Goal: Contribute content: Add original content to the website for others to see

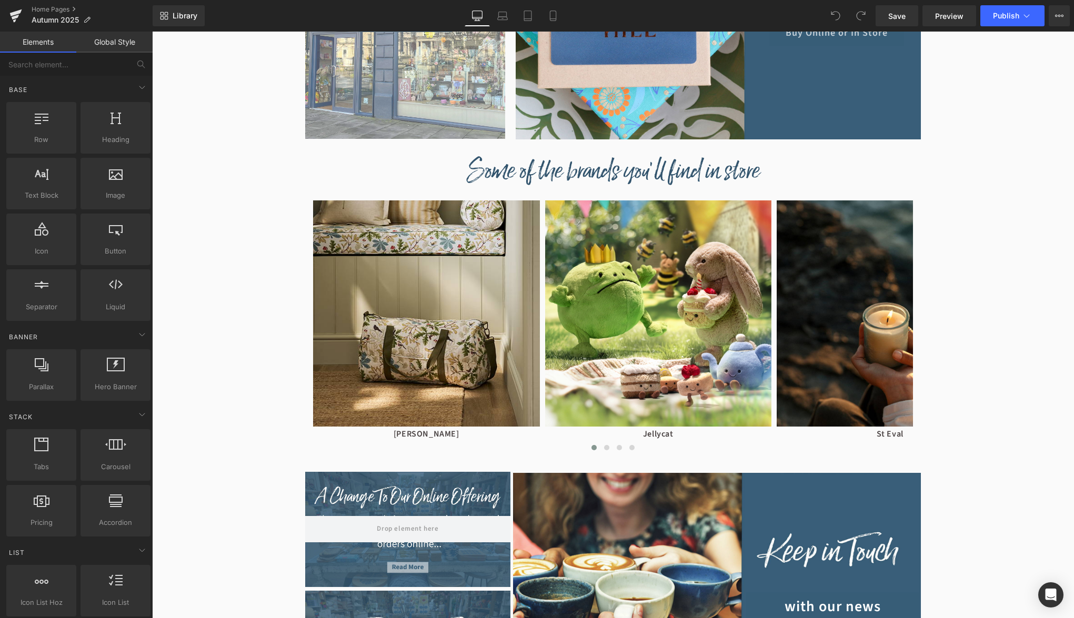
scroll to position [740, 0]
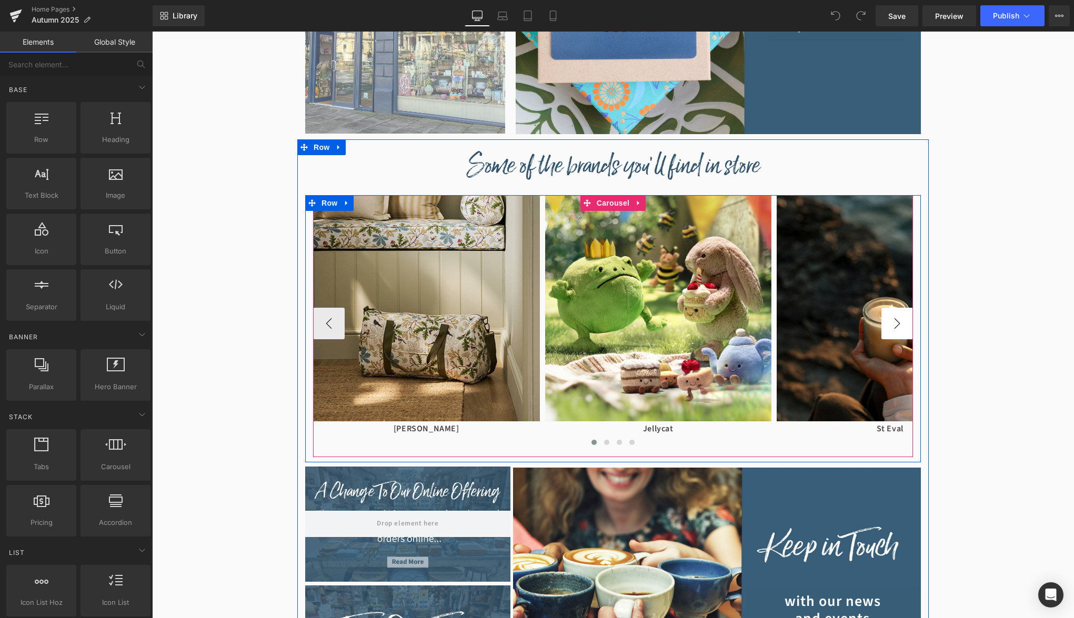
click at [890, 325] on button "›" at bounding box center [897, 324] width 32 height 32
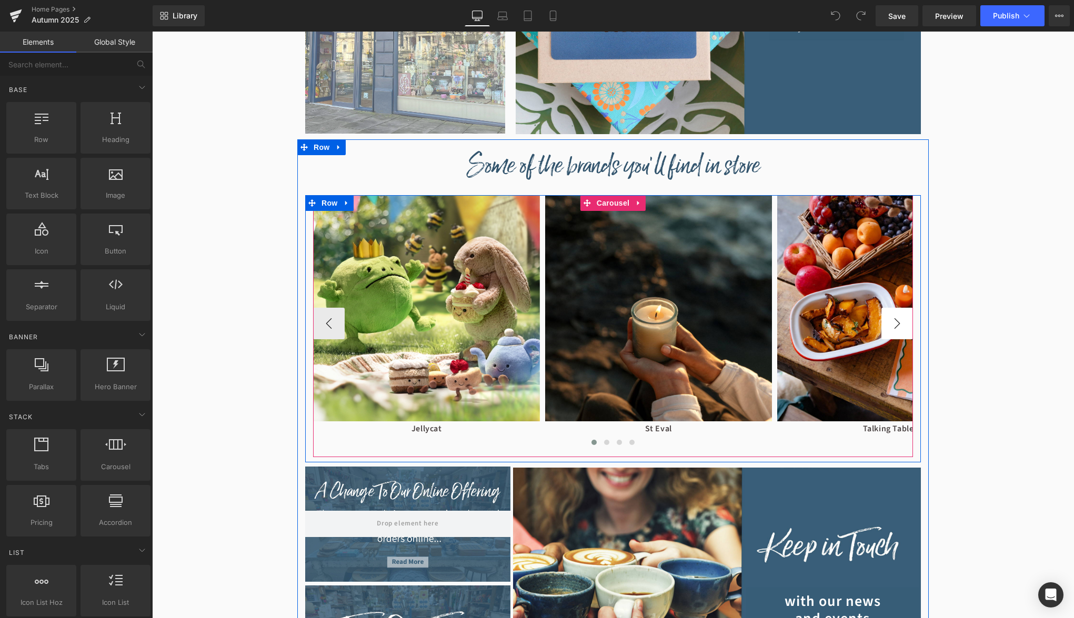
click at [890, 325] on button "›" at bounding box center [897, 324] width 32 height 32
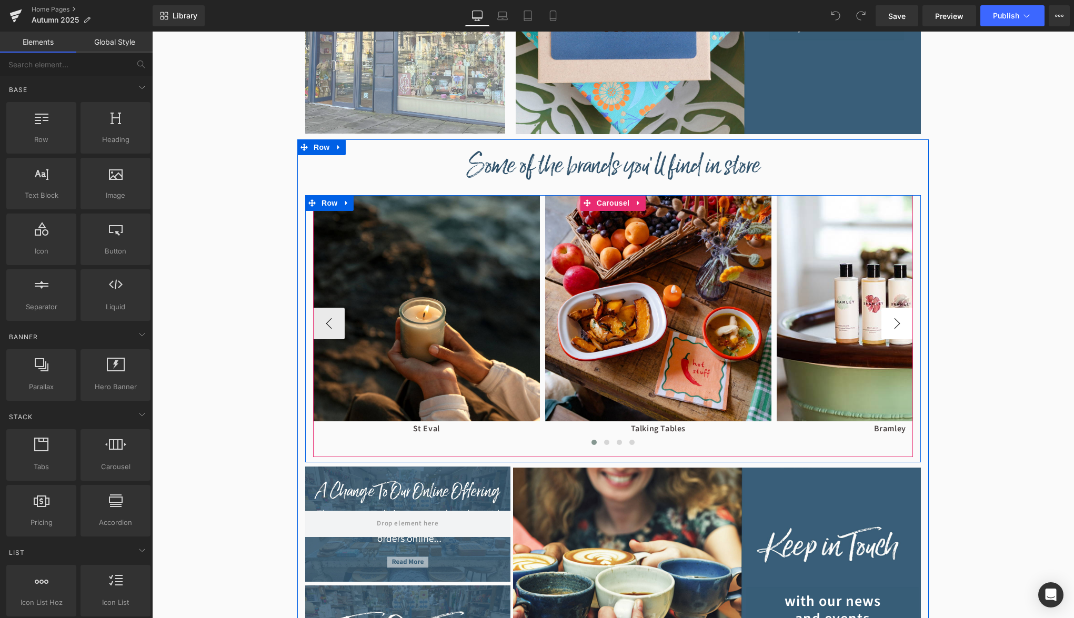
click at [890, 325] on button "›" at bounding box center [897, 324] width 32 height 32
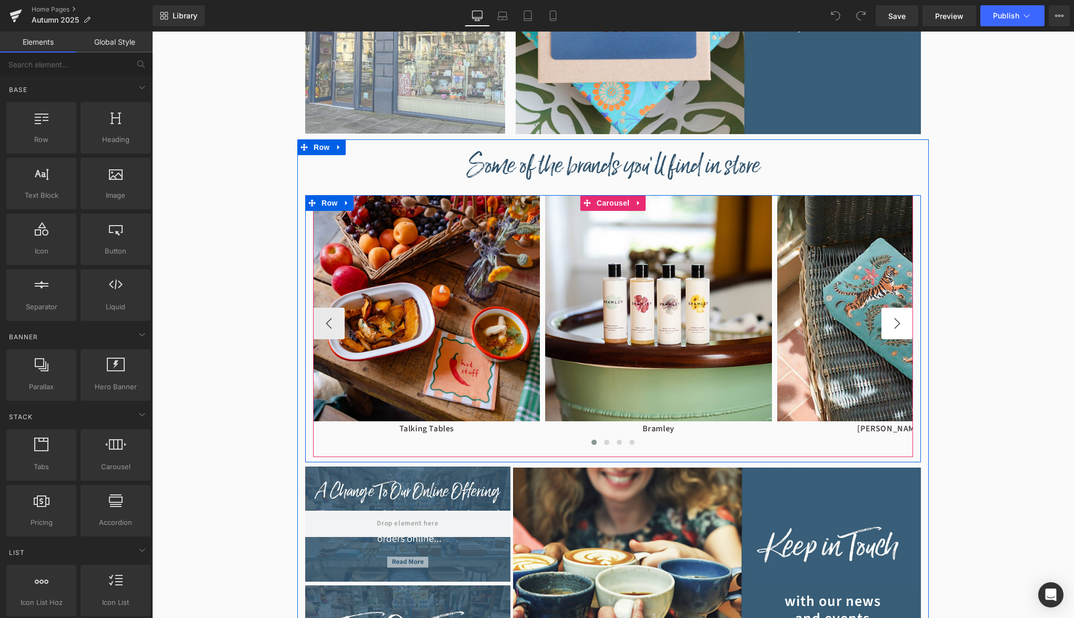
click at [890, 325] on button "›" at bounding box center [897, 324] width 32 height 32
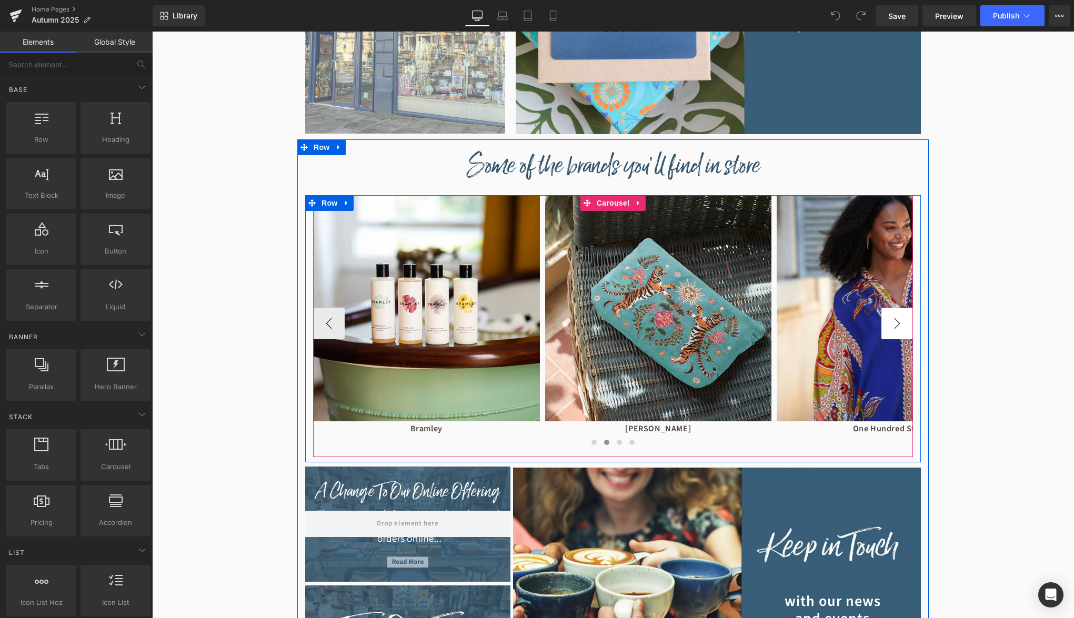
click at [890, 325] on button "›" at bounding box center [897, 324] width 32 height 32
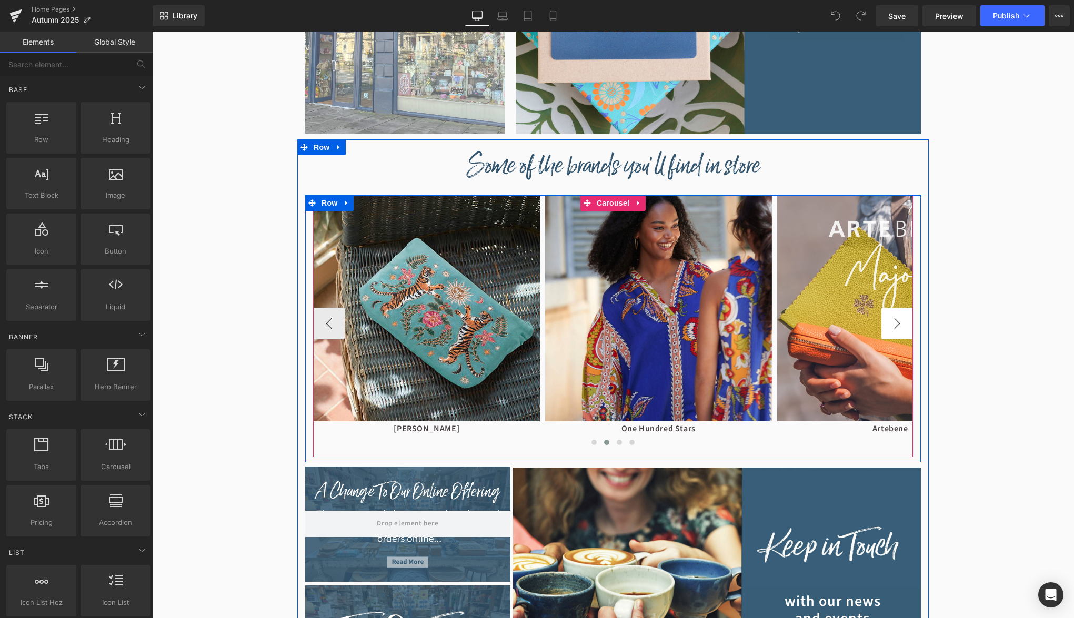
click at [890, 325] on button "›" at bounding box center [897, 324] width 32 height 32
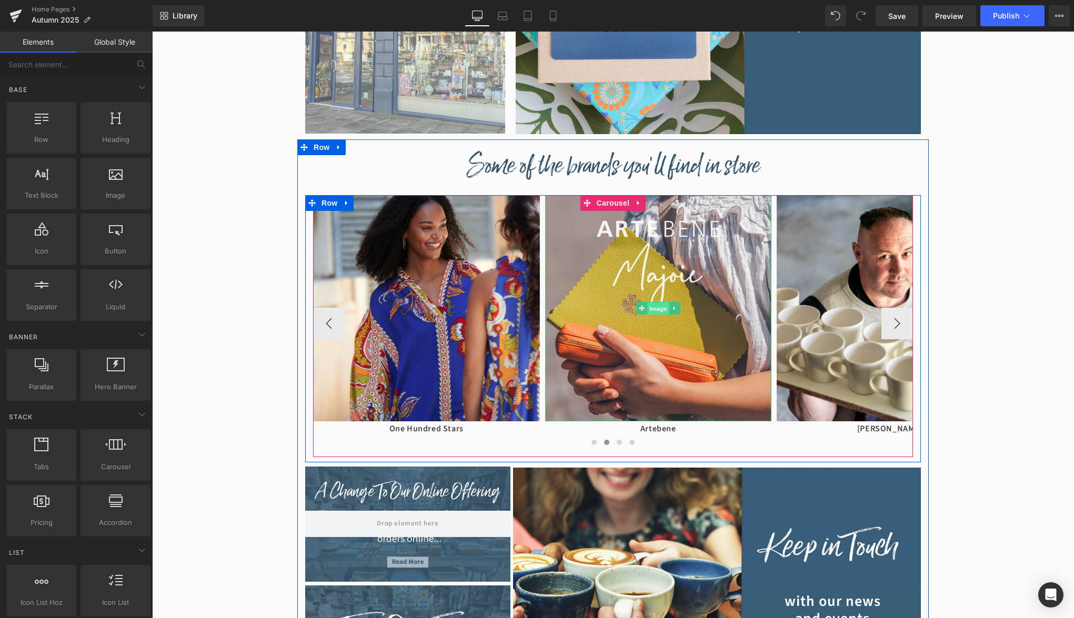
click at [657, 311] on span "Image" at bounding box center [658, 309] width 22 height 13
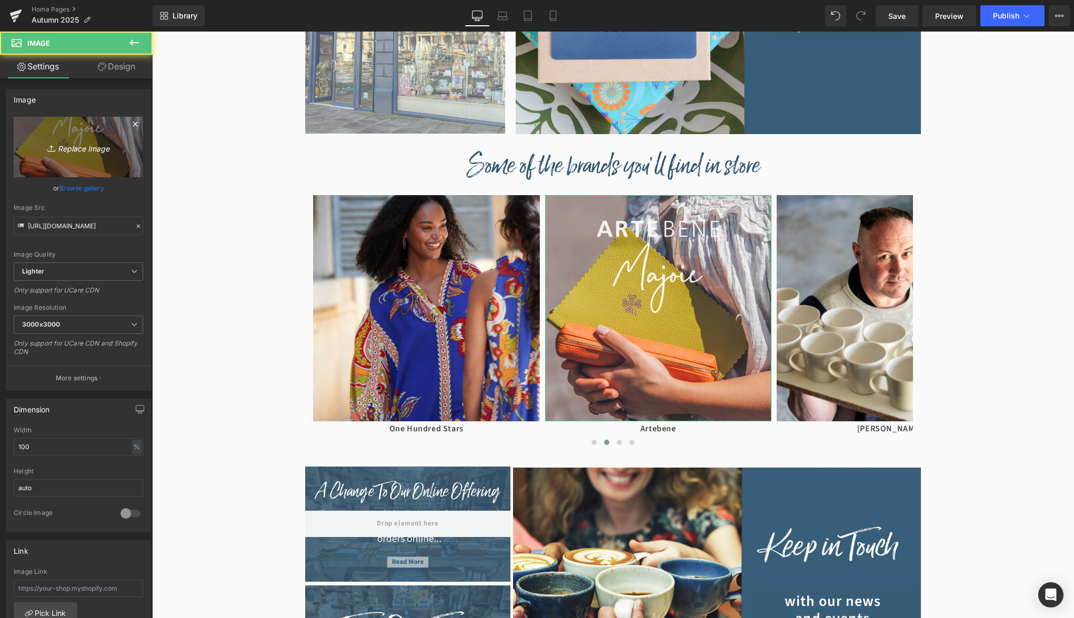
click at [95, 167] on link "Replace Image" at bounding box center [78, 147] width 129 height 61
type input "C:\fakepath\ARTEBENE_Majoie.jpg"
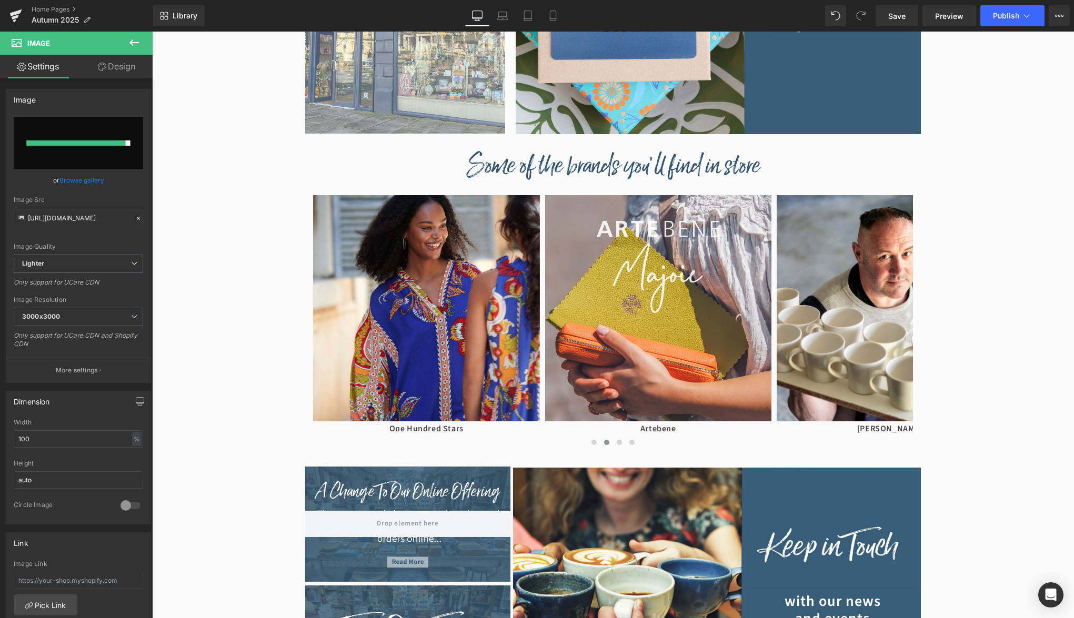
type input "[URL][DOMAIN_NAME]"
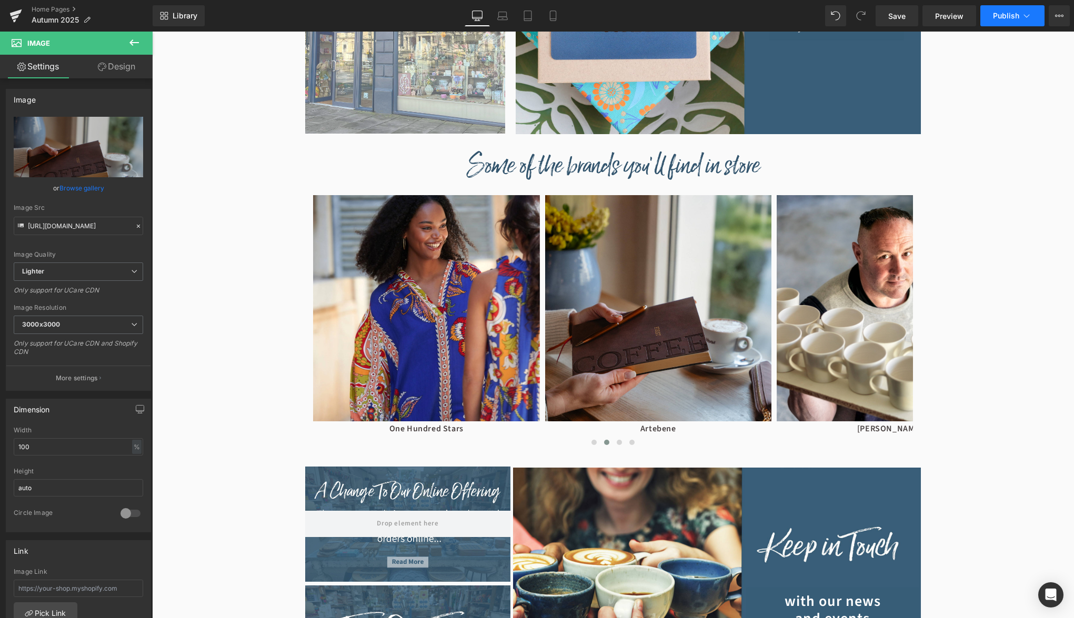
click at [1014, 14] on span "Publish" at bounding box center [1006, 16] width 26 height 8
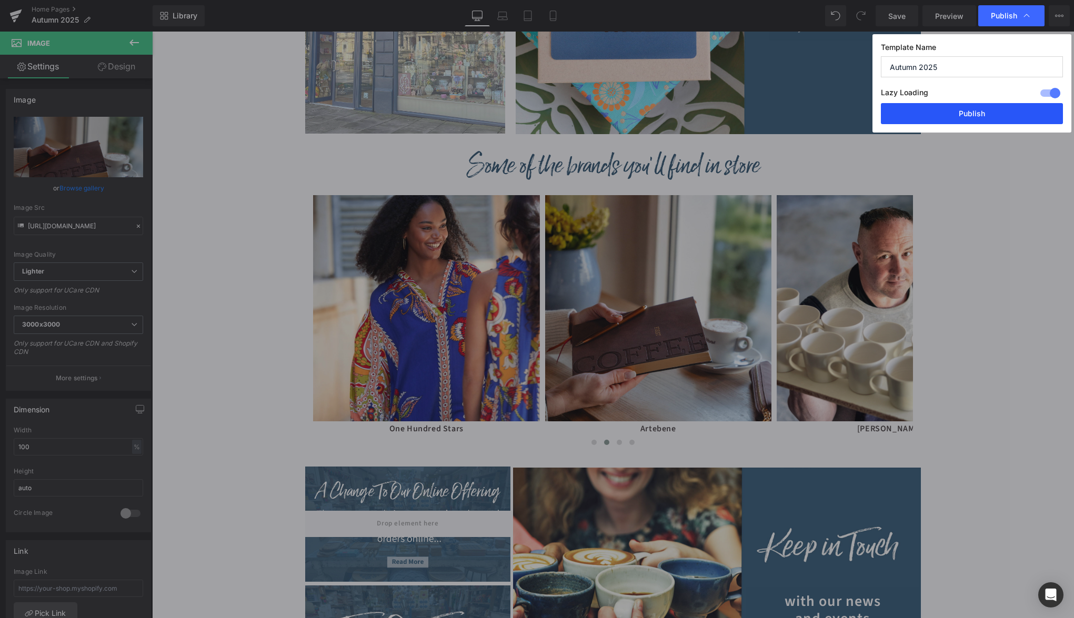
click at [982, 113] on button "Publish" at bounding box center [972, 113] width 182 height 21
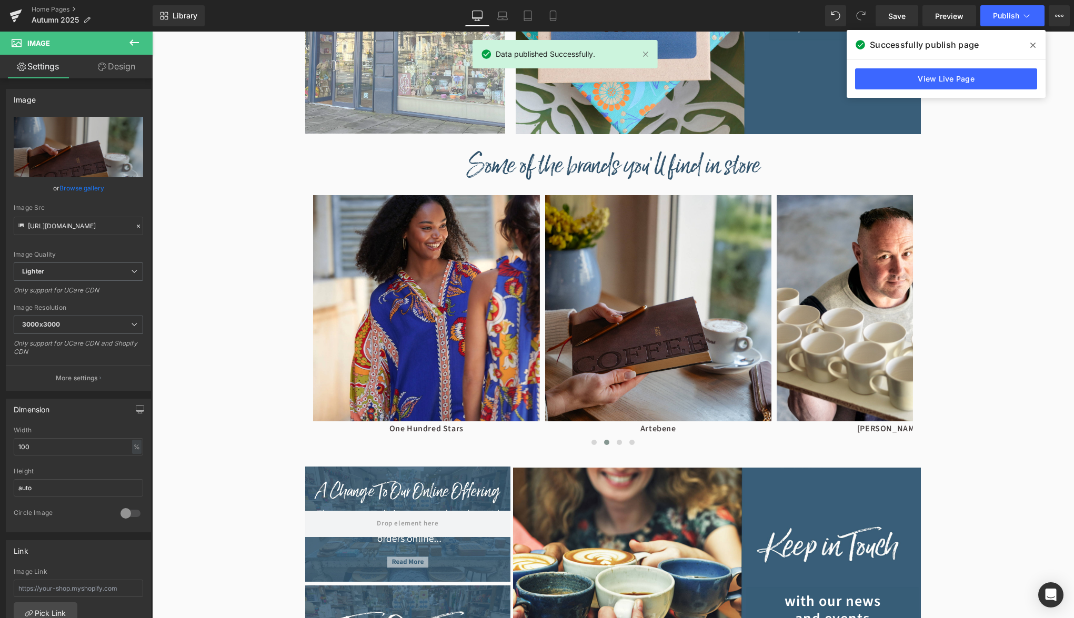
click at [953, 97] on div "View Live Page" at bounding box center [946, 79] width 199 height 38
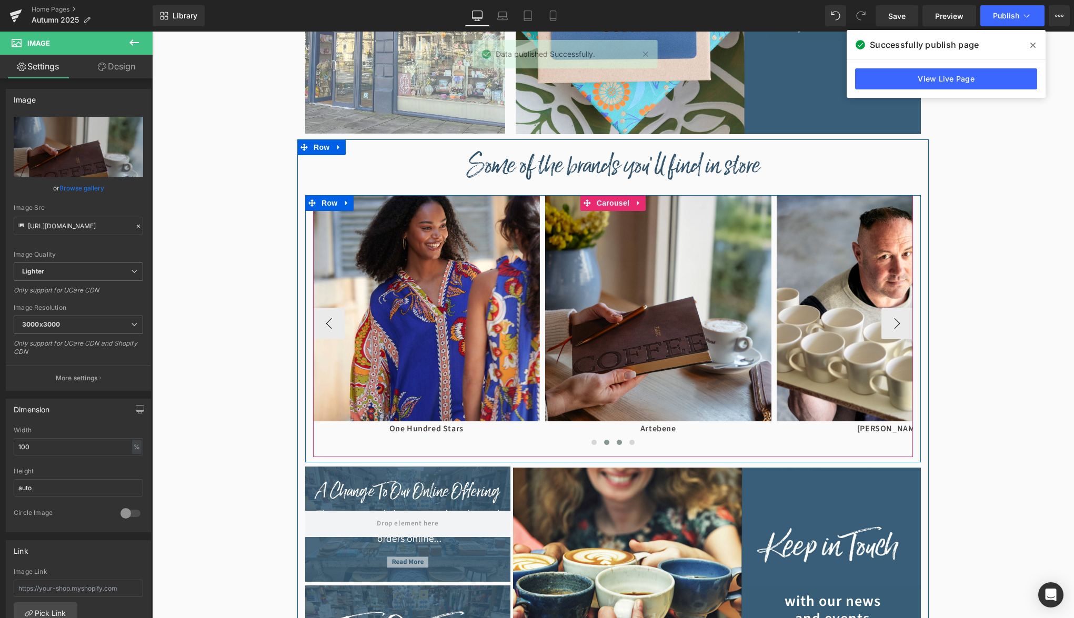
click at [620, 445] on span at bounding box center [619, 442] width 5 height 5
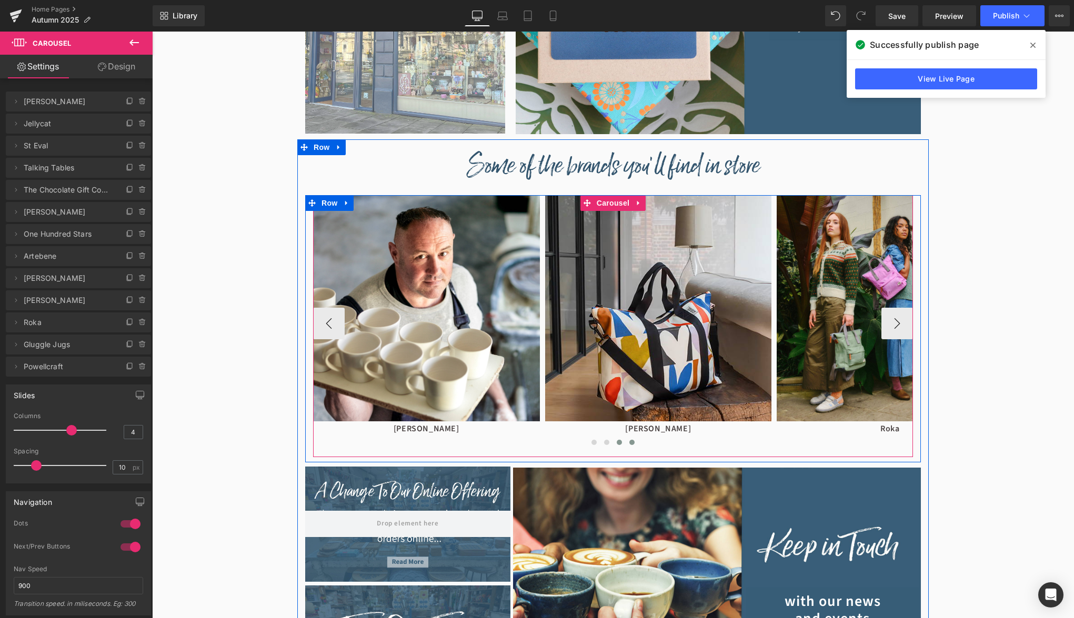
click at [632, 445] on span at bounding box center [631, 442] width 5 height 5
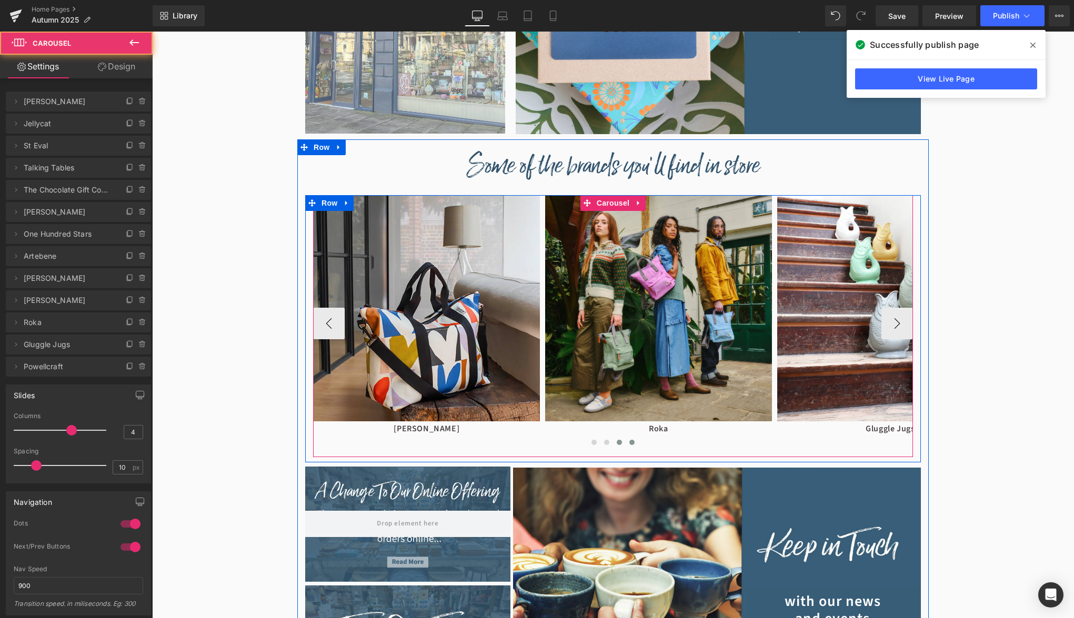
click at [621, 445] on span at bounding box center [619, 442] width 5 height 5
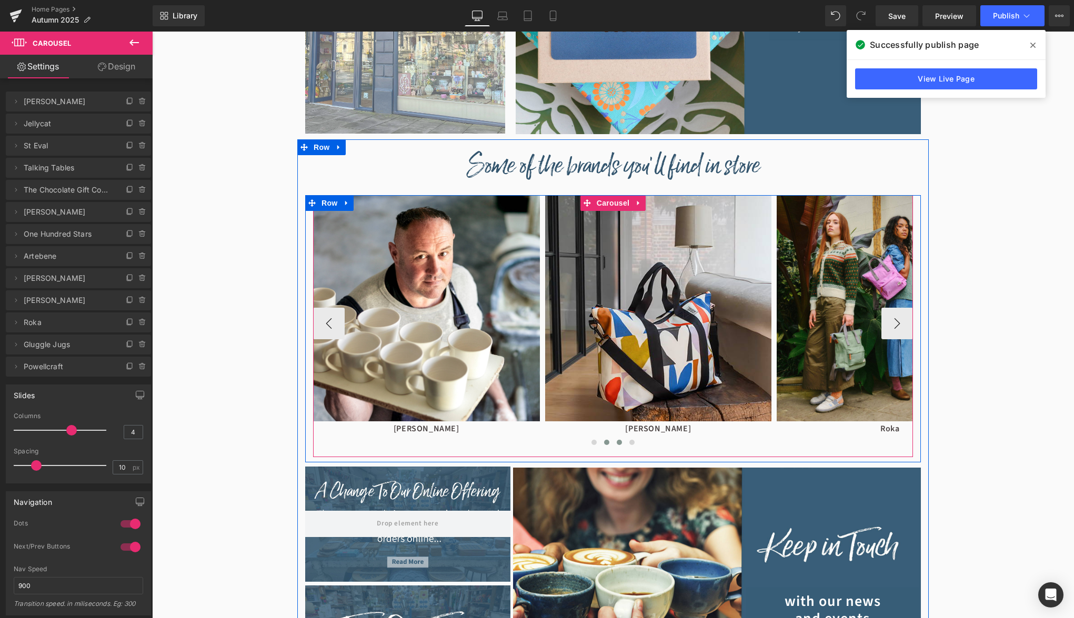
click at [607, 445] on span at bounding box center [606, 442] width 5 height 5
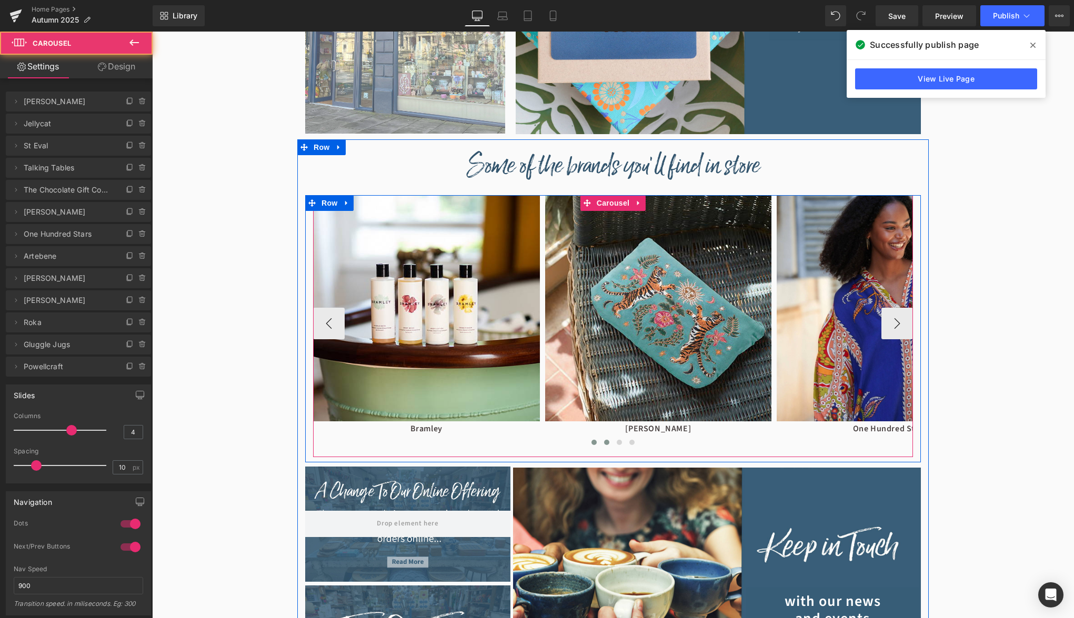
click at [595, 445] on span at bounding box center [593, 442] width 5 height 5
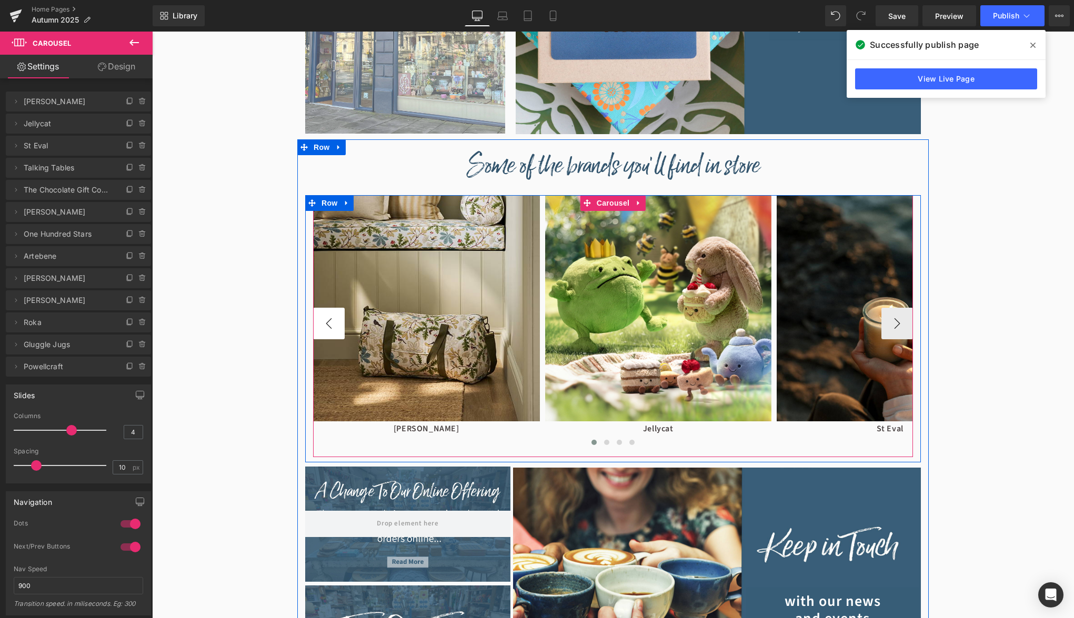
click at [336, 333] on button "‹" at bounding box center [329, 324] width 32 height 32
click at [329, 321] on button "‹" at bounding box center [329, 324] width 32 height 32
click at [907, 326] on button "›" at bounding box center [897, 324] width 32 height 32
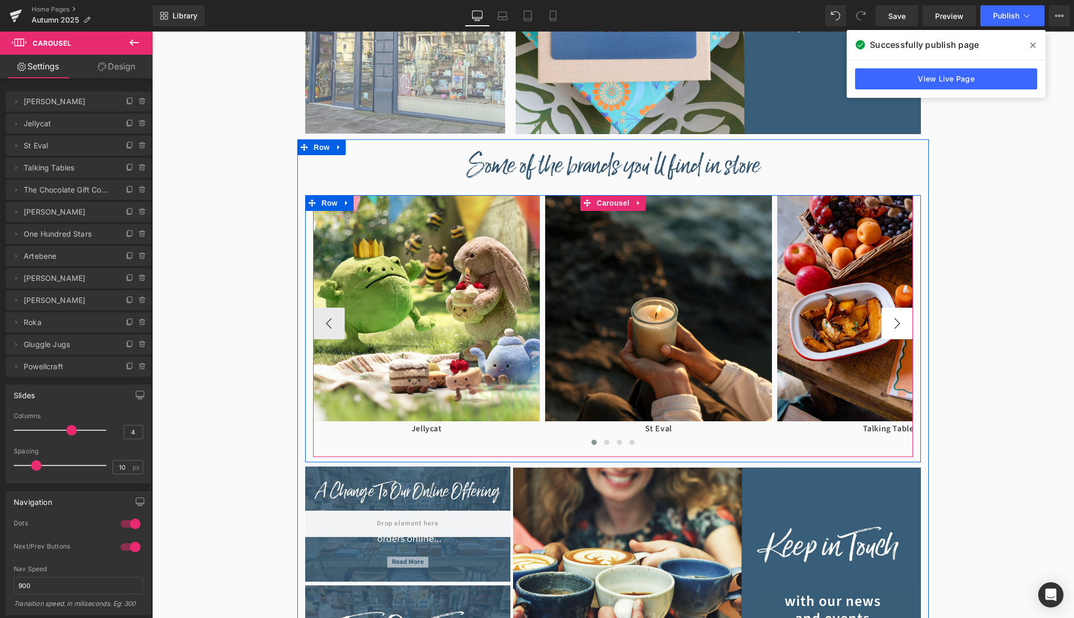
click at [907, 326] on button "›" at bounding box center [897, 324] width 32 height 32
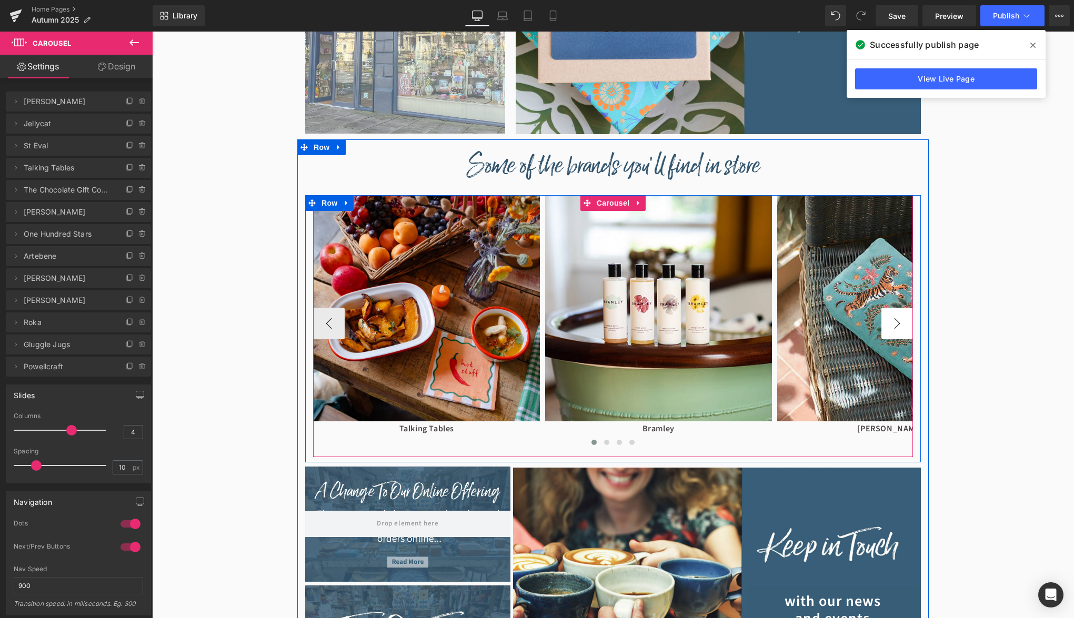
click at [907, 326] on button "›" at bounding box center [897, 324] width 32 height 32
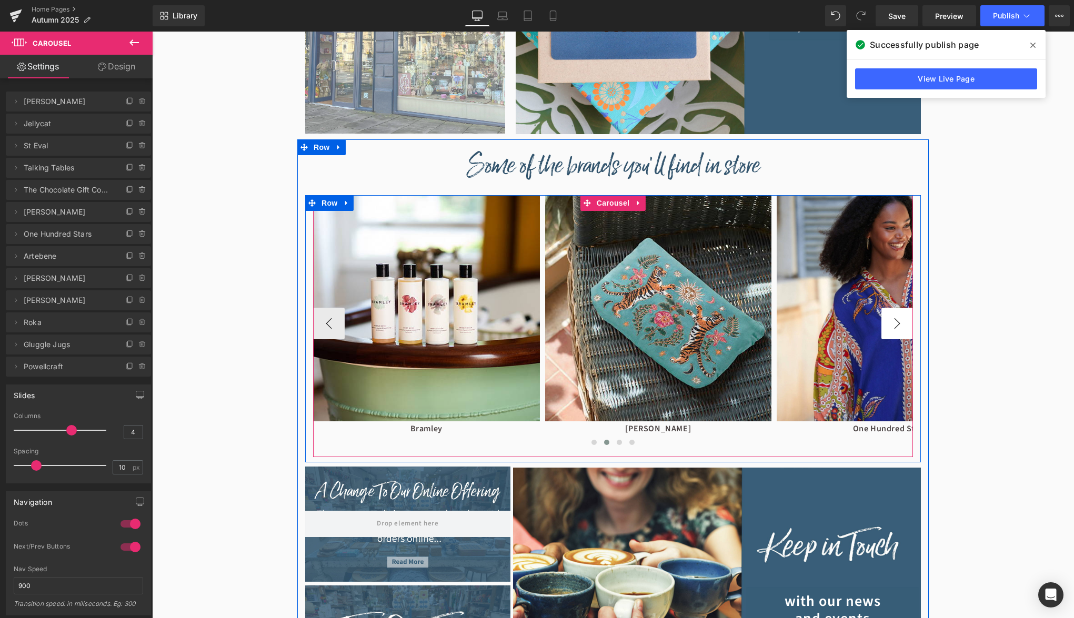
click at [907, 326] on button "›" at bounding box center [897, 324] width 32 height 32
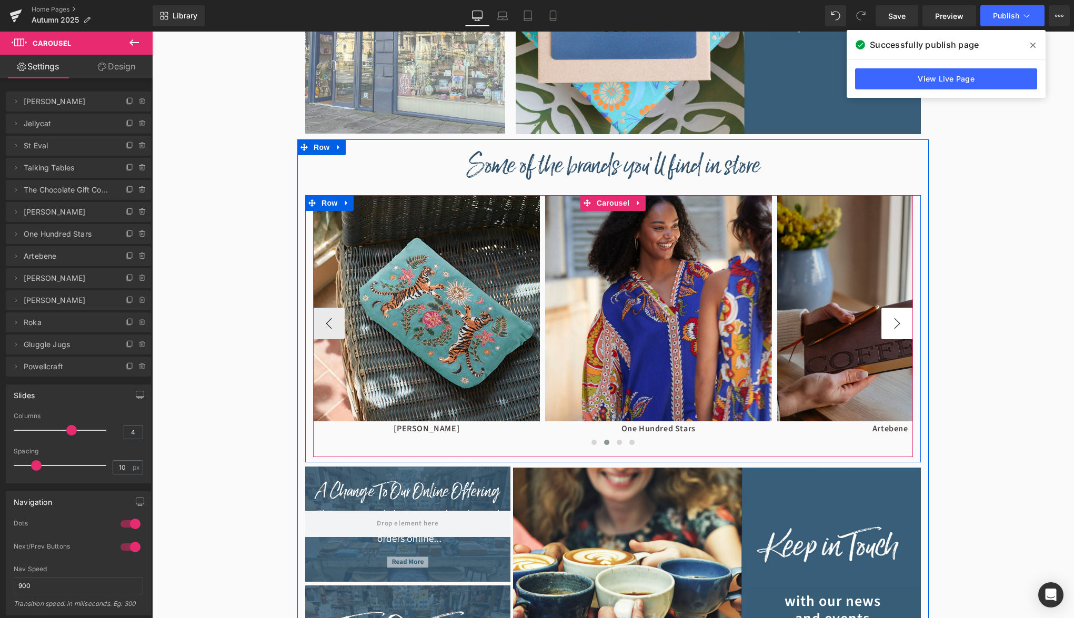
click at [907, 326] on button "›" at bounding box center [897, 324] width 32 height 32
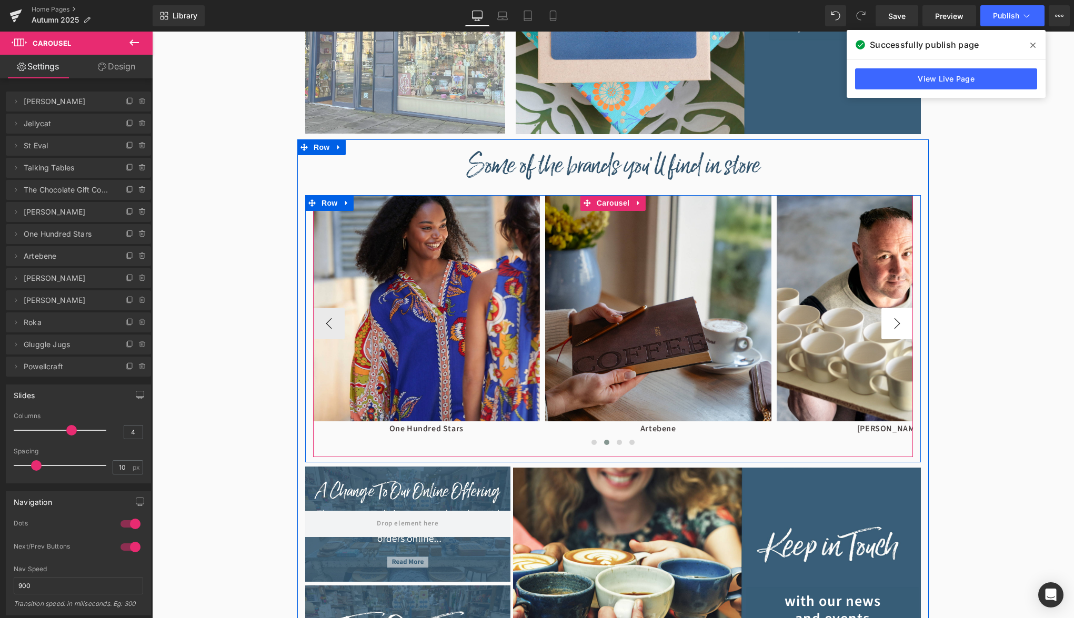
click at [907, 326] on button "›" at bounding box center [897, 324] width 32 height 32
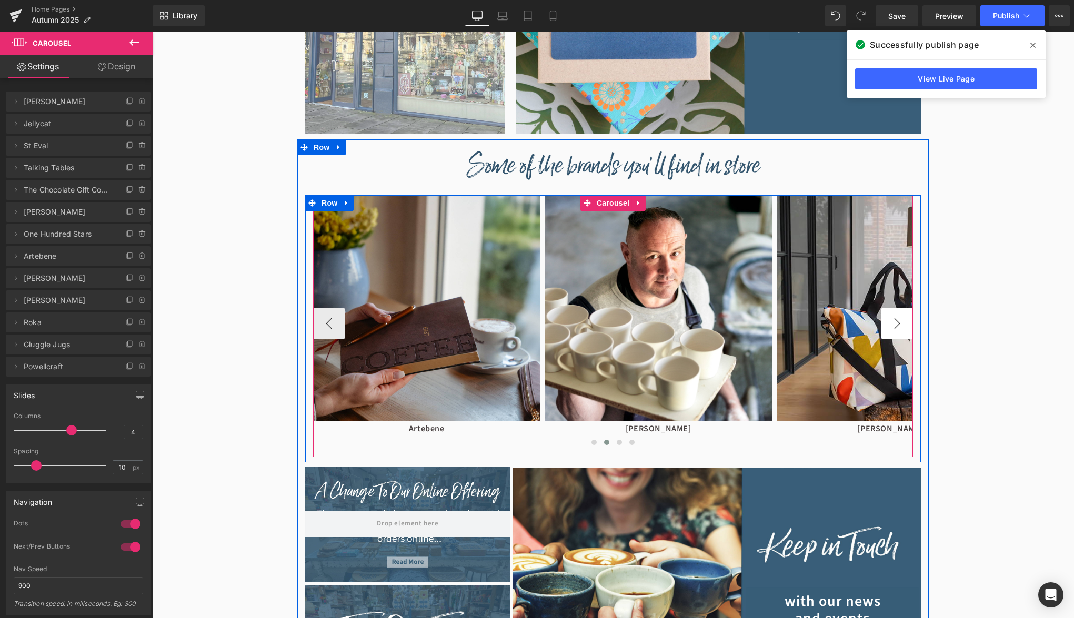
click at [907, 326] on button "›" at bounding box center [897, 324] width 32 height 32
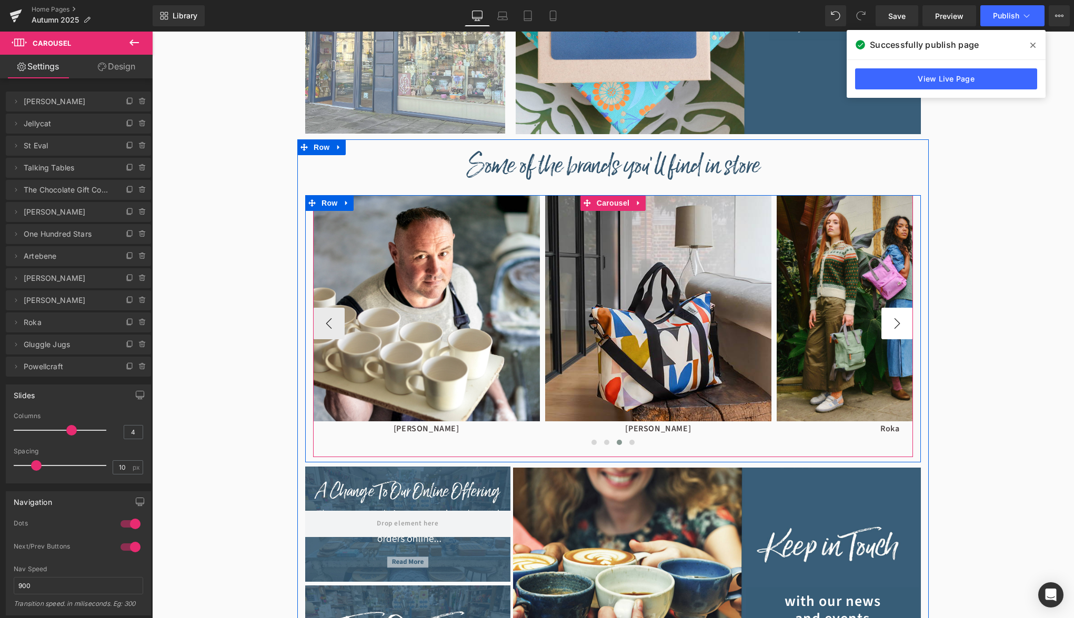
click at [907, 326] on button "›" at bounding box center [897, 324] width 32 height 32
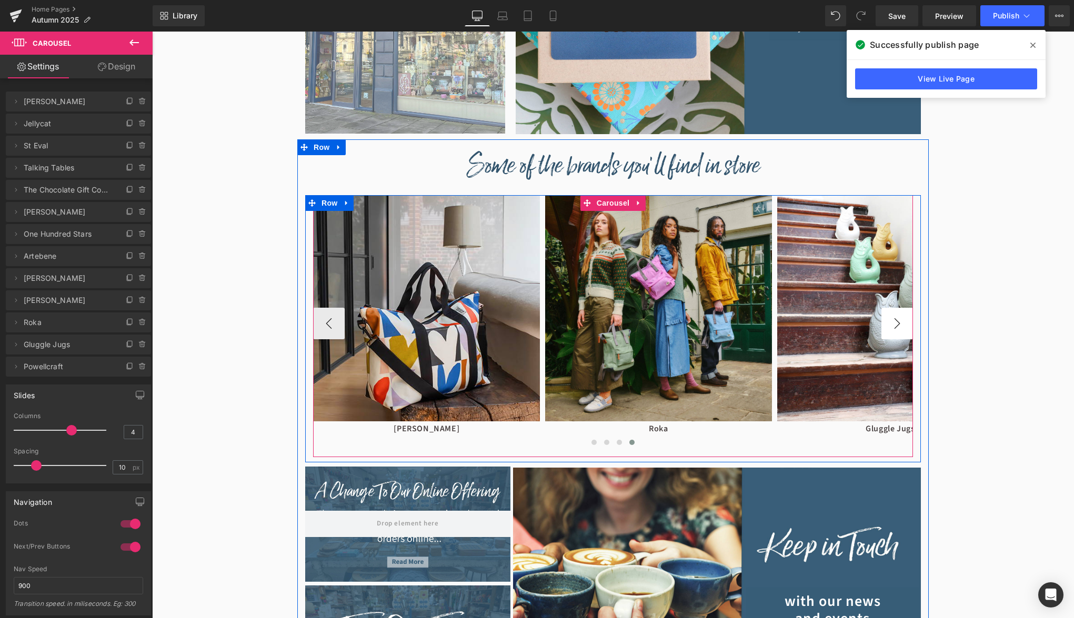
click at [907, 326] on button "›" at bounding box center [897, 324] width 32 height 32
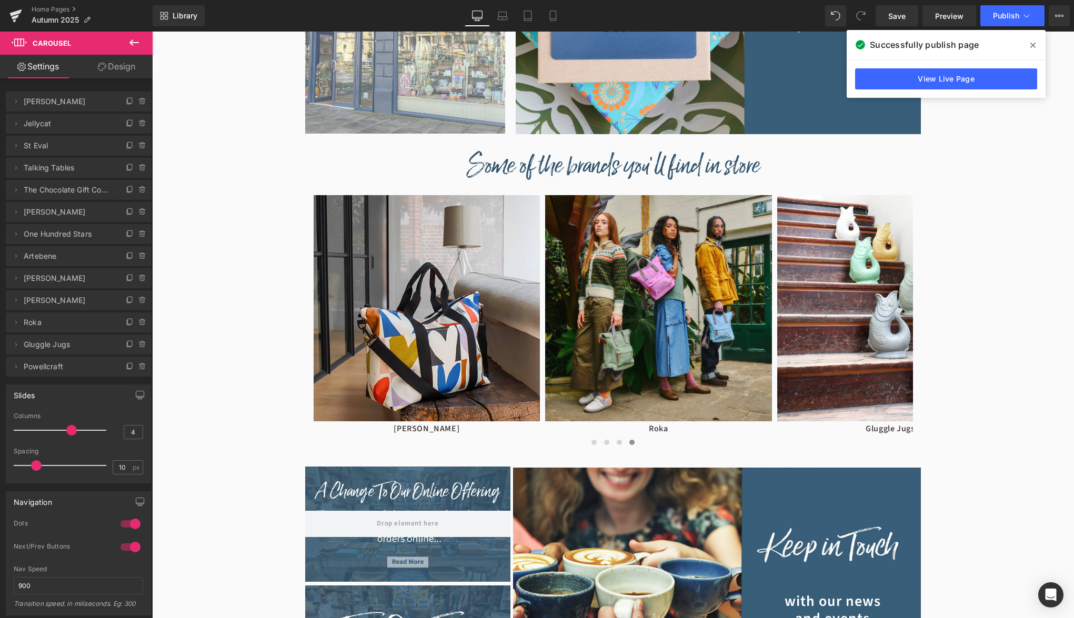
click at [944, 292] on div "Hero Banner Hero Banner Hero Banner" at bounding box center [613, 346] width 922 height 1982
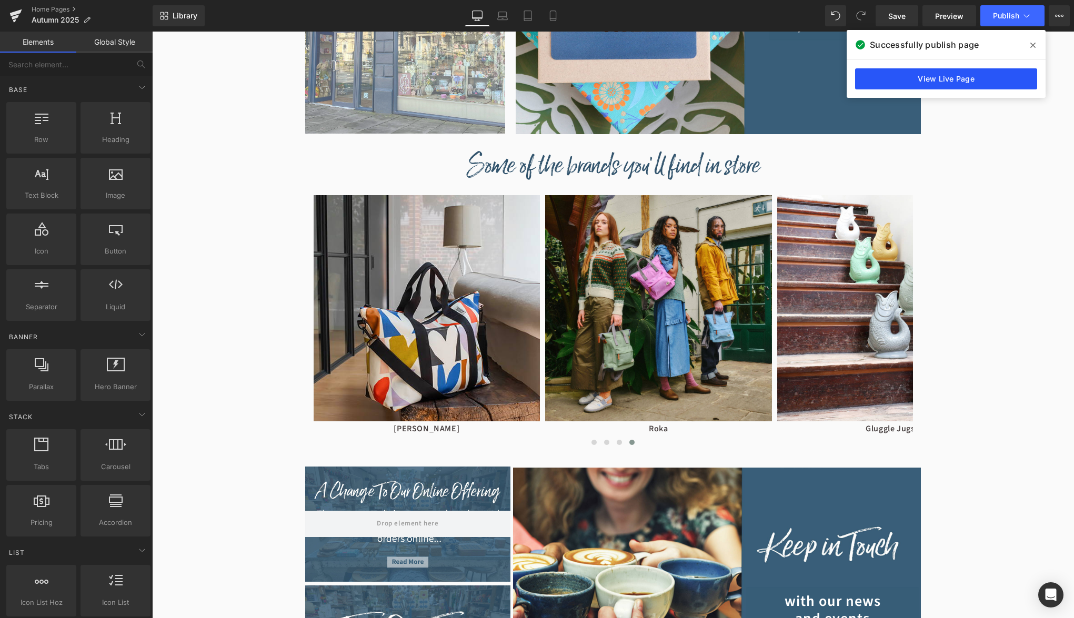
click at [969, 75] on link "View Live Page" at bounding box center [946, 78] width 182 height 21
